Goal: Find specific page/section: Find specific page/section

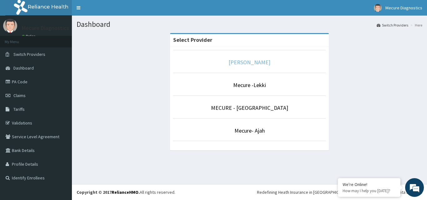
click at [247, 66] on link "[PERSON_NAME]" at bounding box center [249, 62] width 42 height 7
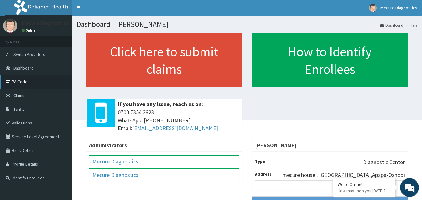
click at [17, 81] on link "PA Code" at bounding box center [36, 82] width 72 height 14
